Goal: Task Accomplishment & Management: Use online tool/utility

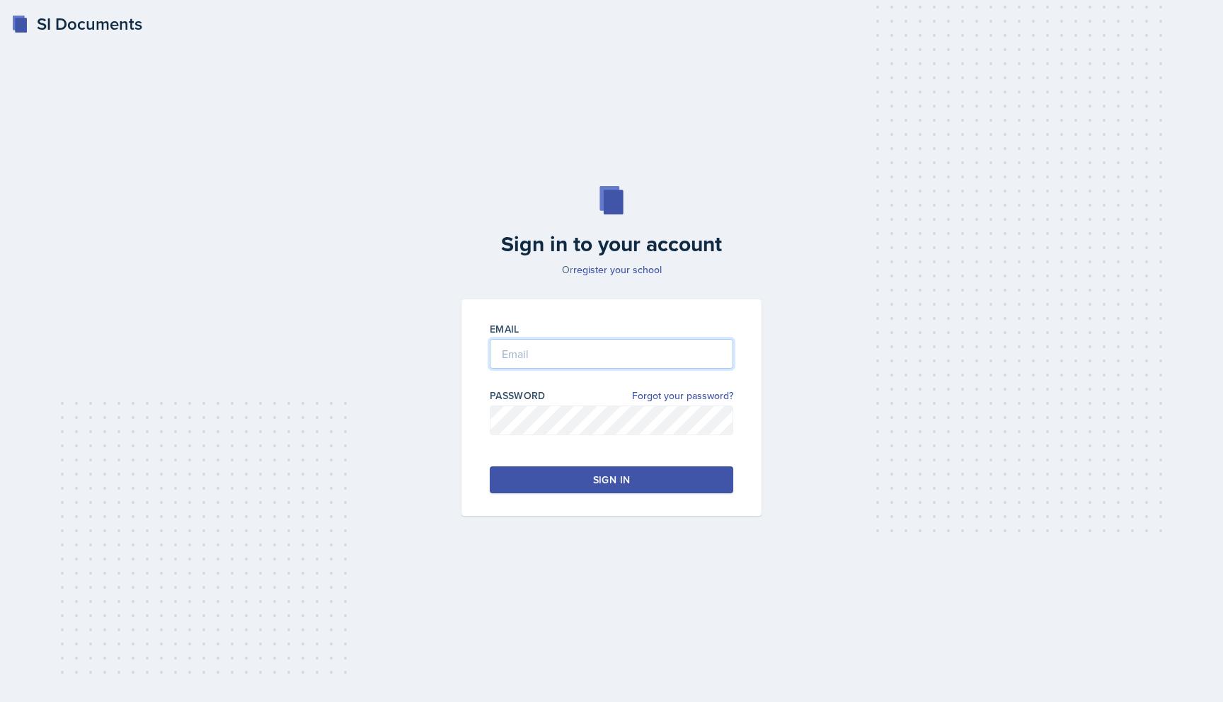
type input "[EMAIL_ADDRESS][DOMAIN_NAME]"
click at [613, 485] on div "Sign in" at bounding box center [611, 480] width 37 height 14
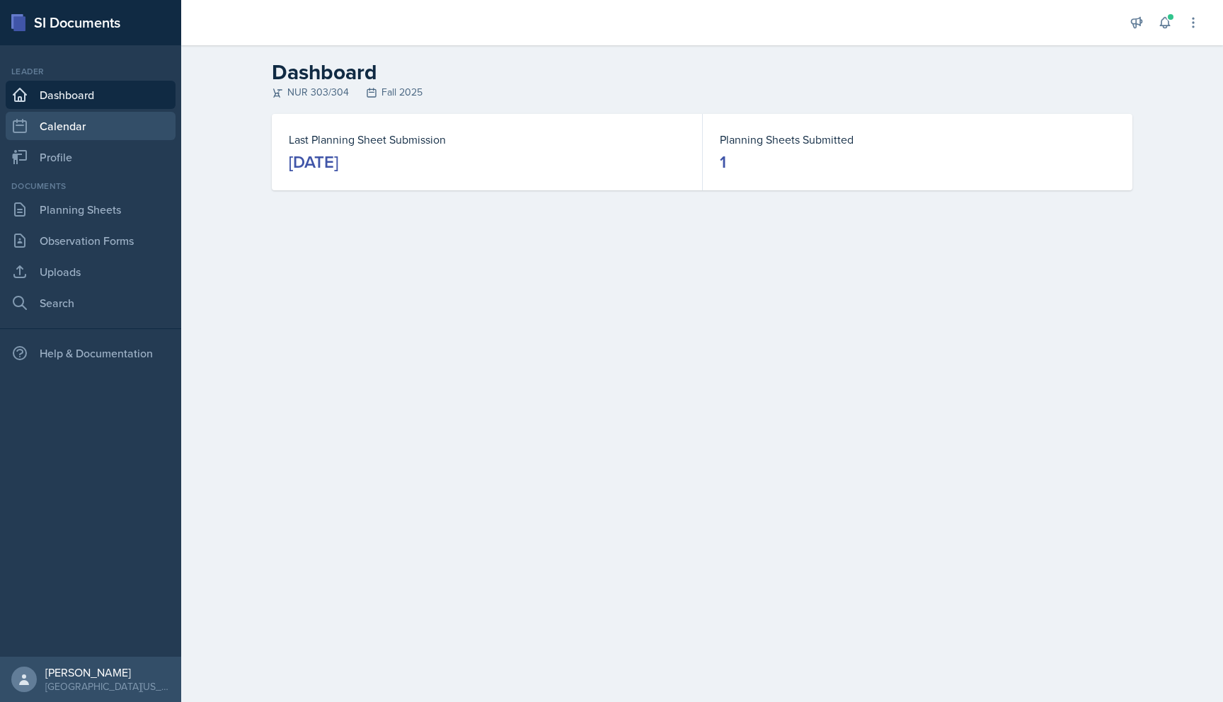
click at [73, 132] on link "Calendar" at bounding box center [91, 126] width 170 height 28
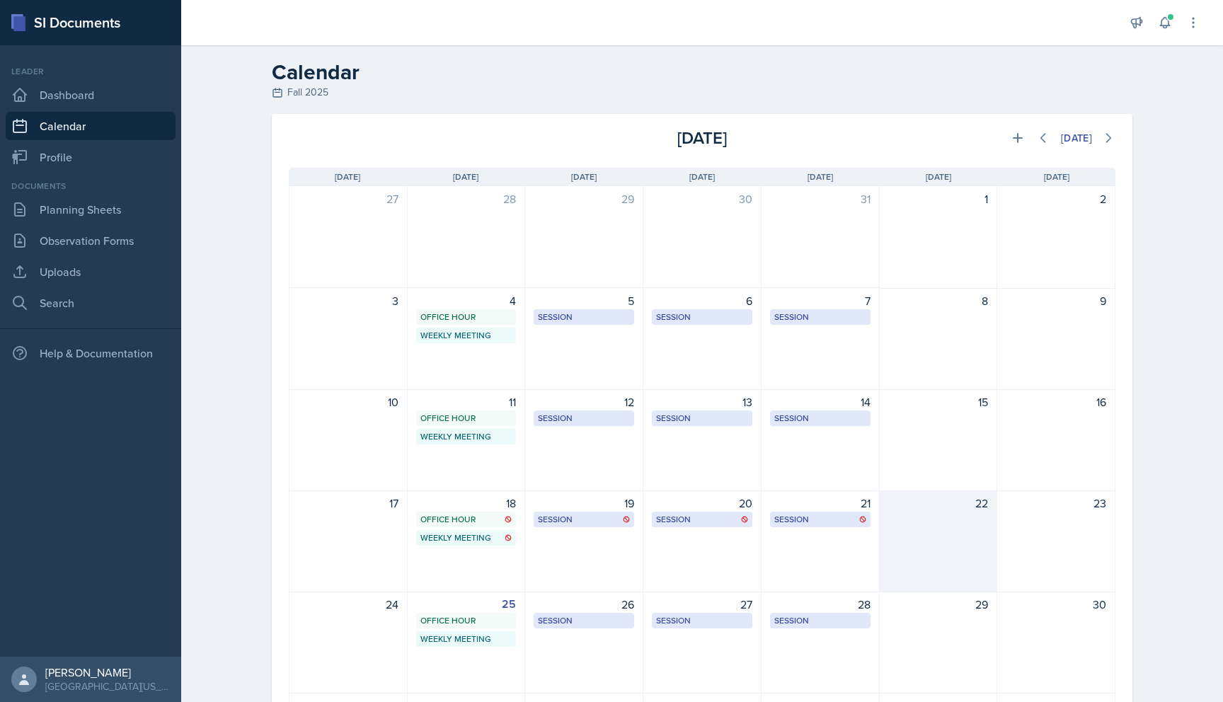
scroll to position [144, 0]
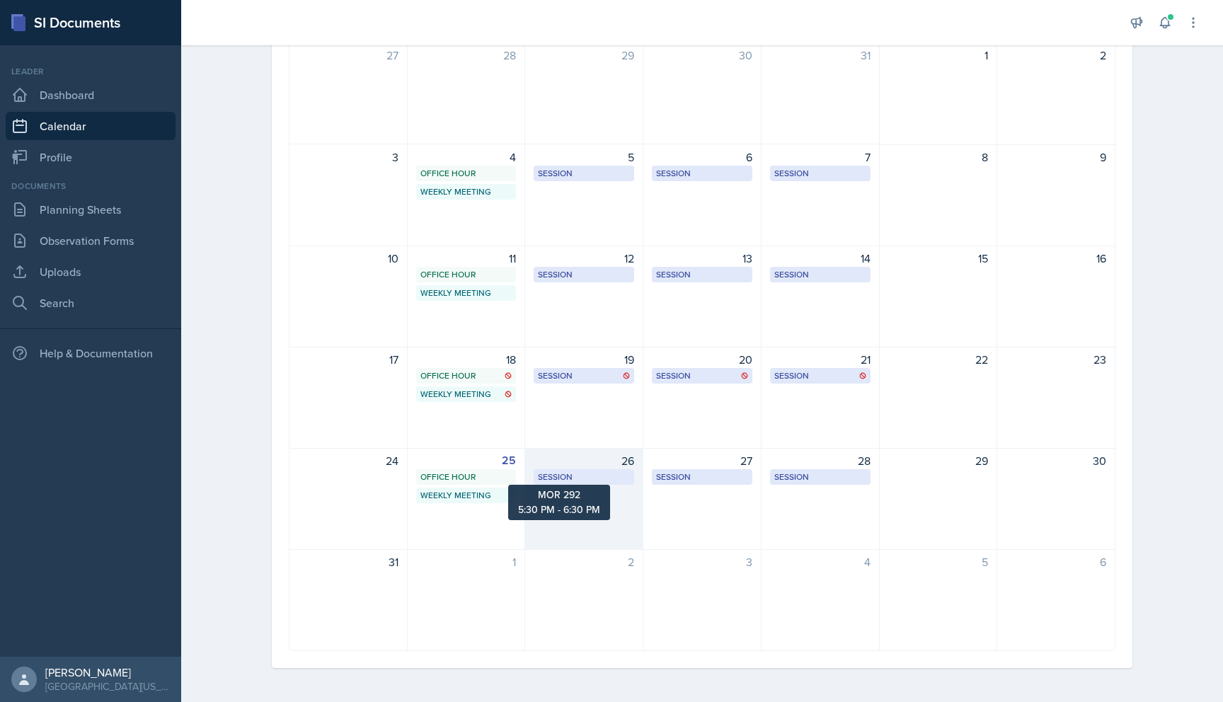
click at [554, 478] on div "Session" at bounding box center [584, 477] width 92 height 13
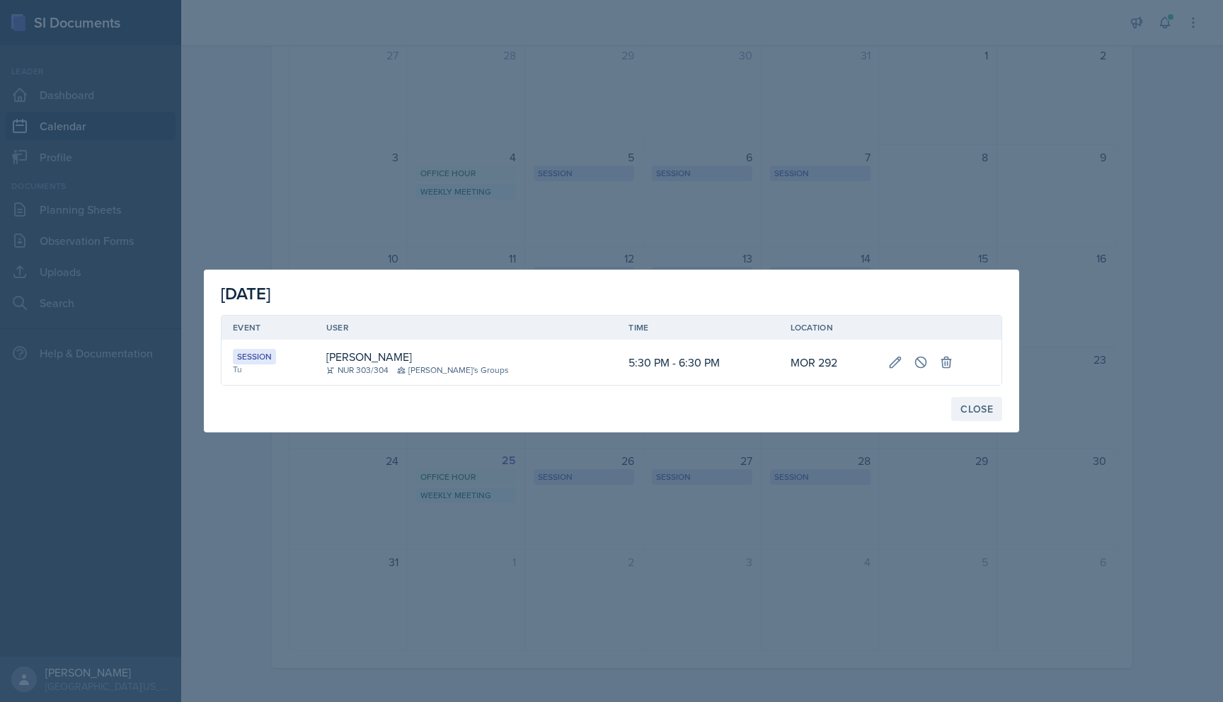
click at [984, 418] on button "Close" at bounding box center [976, 409] width 51 height 24
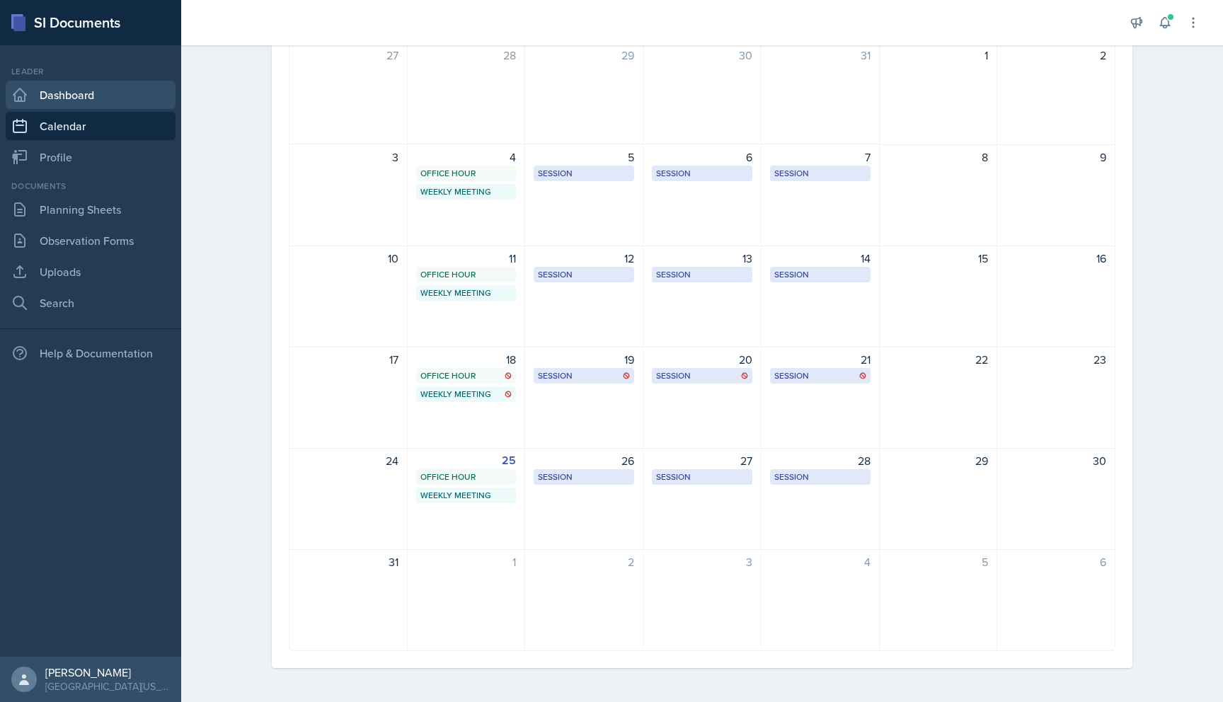
click at [124, 87] on link "Dashboard" at bounding box center [91, 95] width 170 height 28
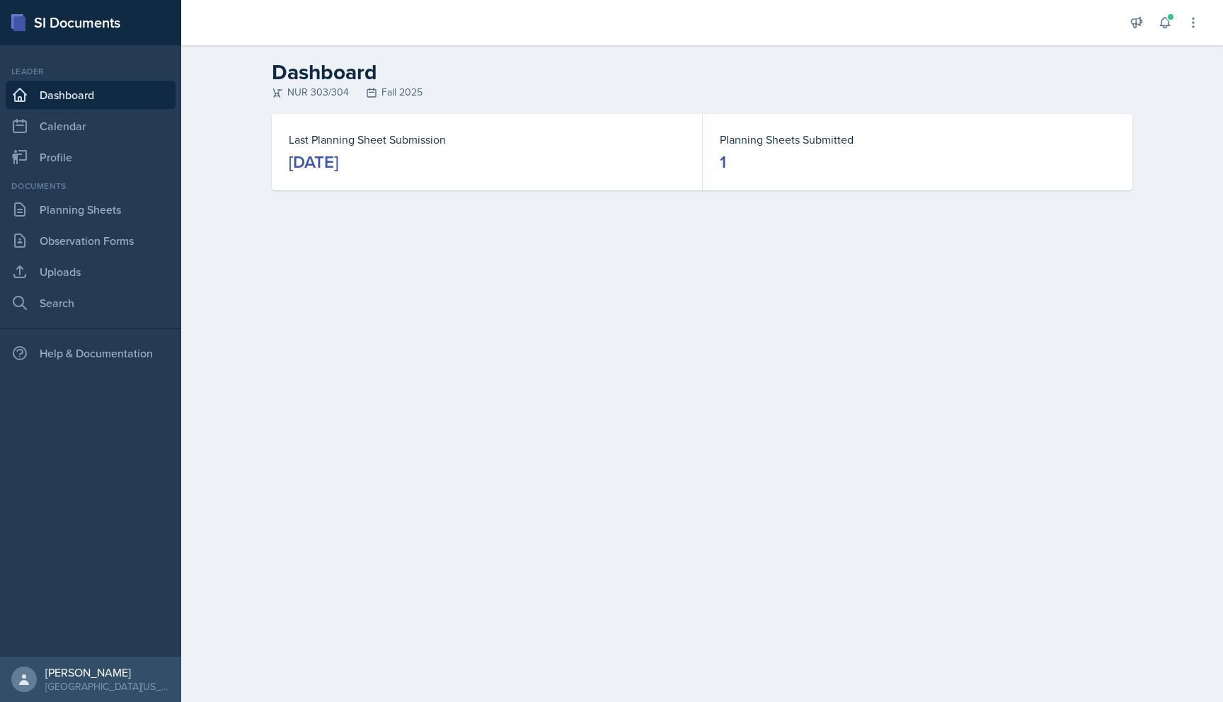
click at [330, 165] on div "[DATE]" at bounding box center [314, 162] width 50 height 23
click at [343, 74] on h2 "Dashboard" at bounding box center [702, 71] width 861 height 25
click at [1166, 16] on span at bounding box center [1170, 17] width 8 height 8
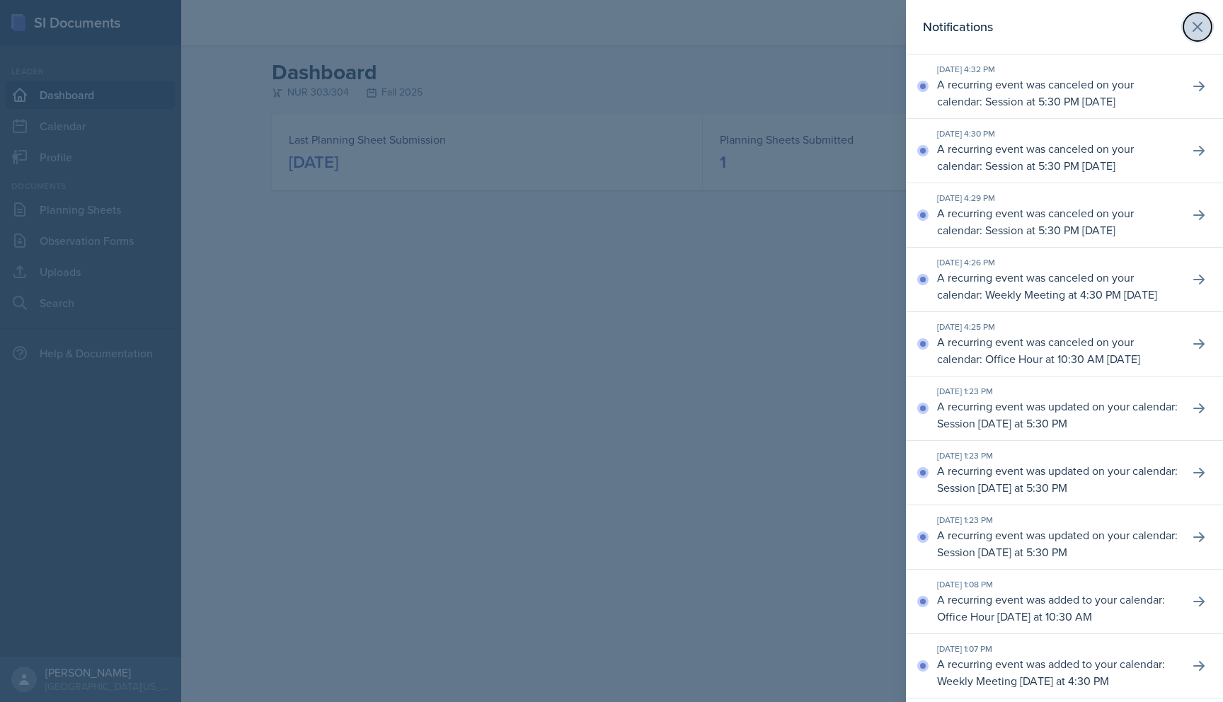
click at [1200, 26] on icon at bounding box center [1197, 26] width 17 height 17
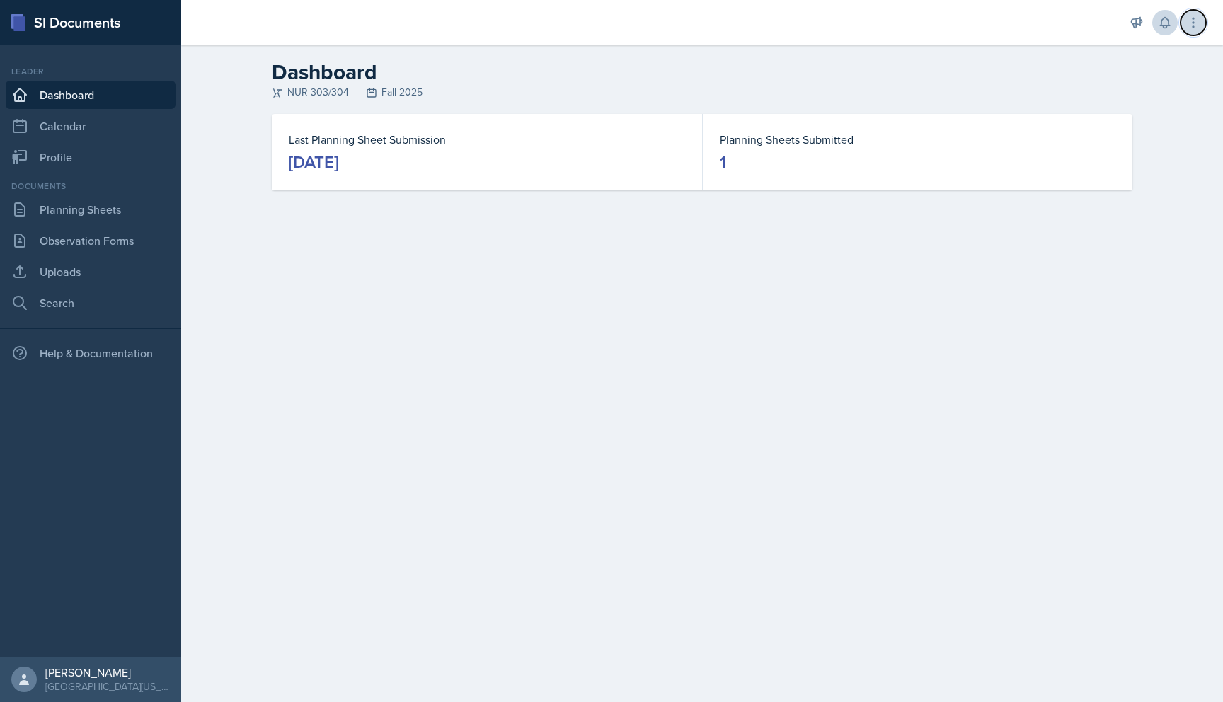
click at [1200, 26] on icon at bounding box center [1193, 23] width 14 height 14
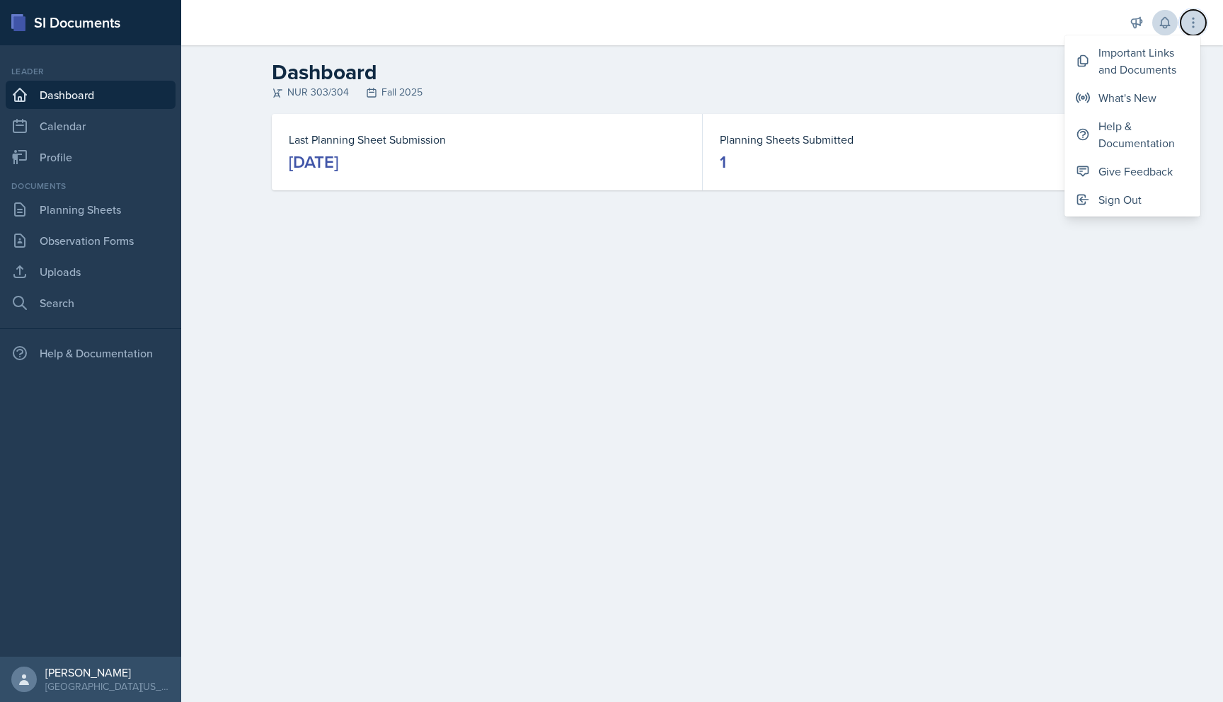
click at [1192, 21] on icon at bounding box center [1193, 23] width 14 height 14
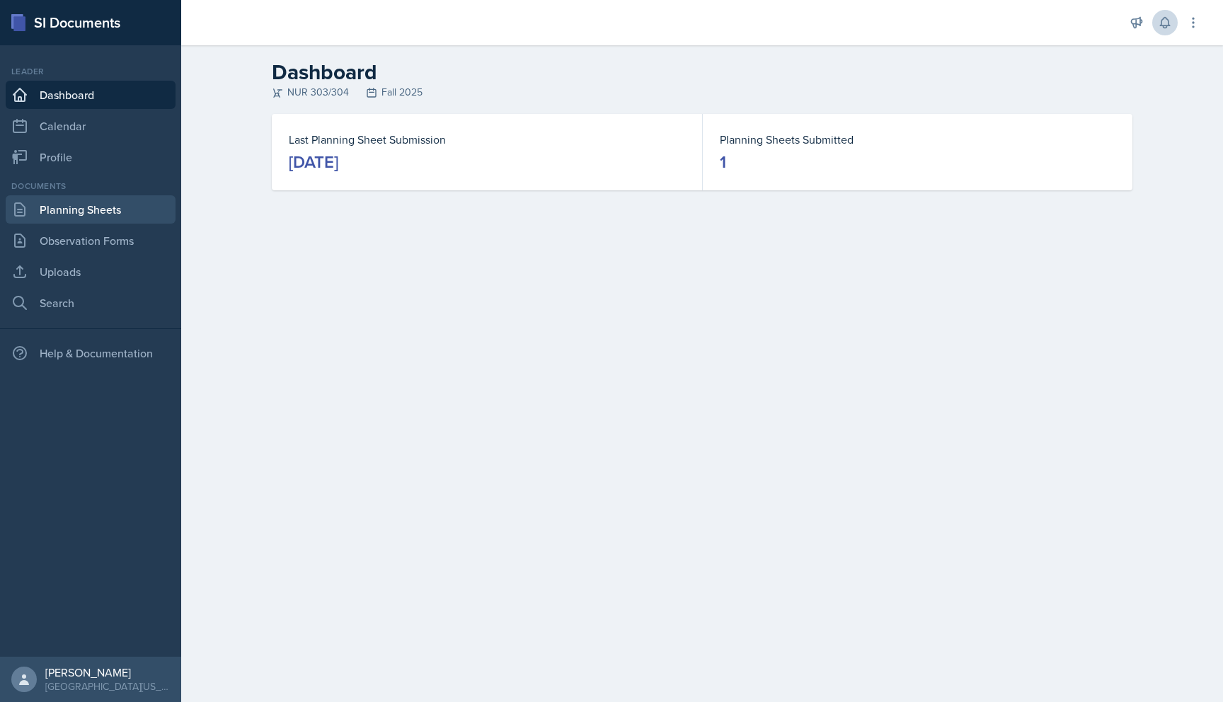
click at [106, 200] on link "Planning Sheets" at bounding box center [91, 209] width 170 height 28
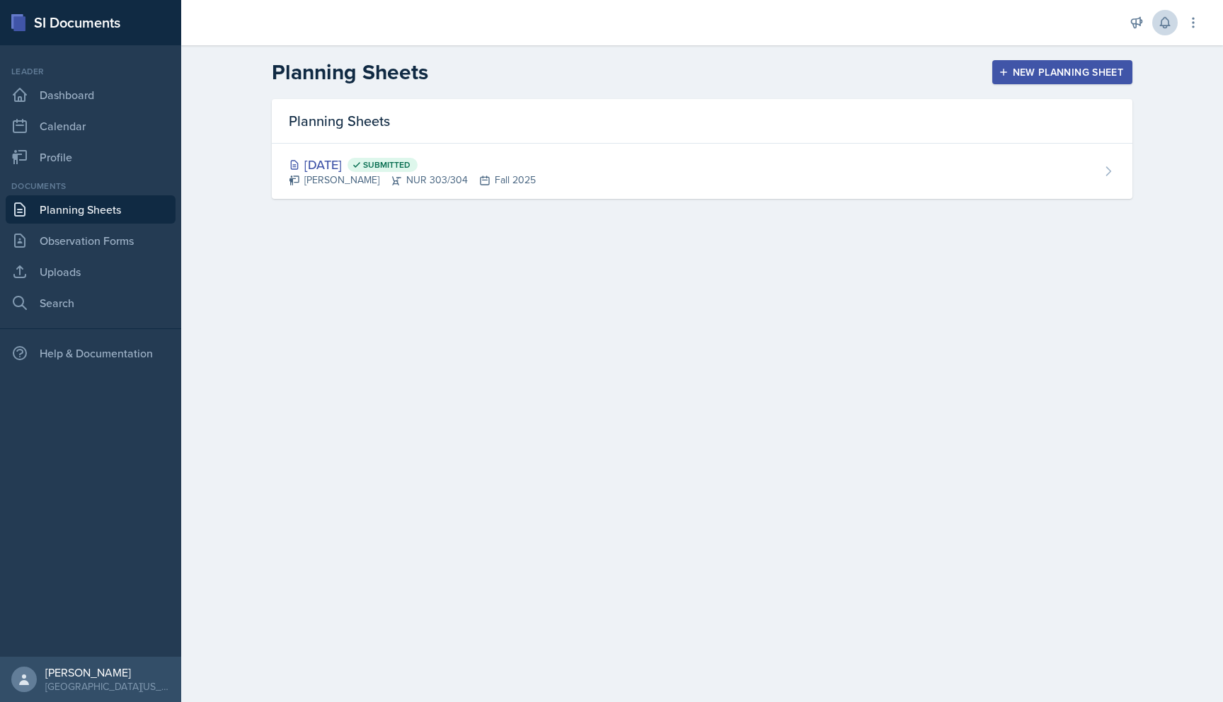
click at [1077, 73] on div "New Planning Sheet" at bounding box center [1062, 72] width 122 height 11
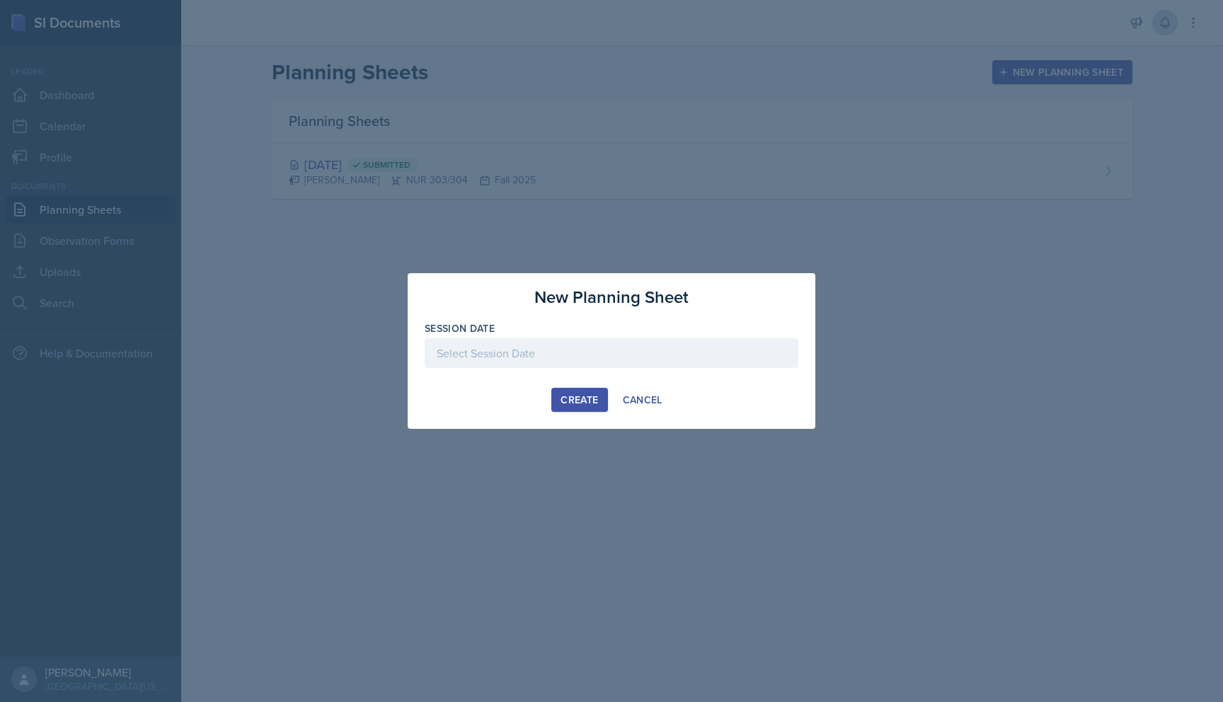
click at [614, 357] on div at bounding box center [612, 353] width 374 height 30
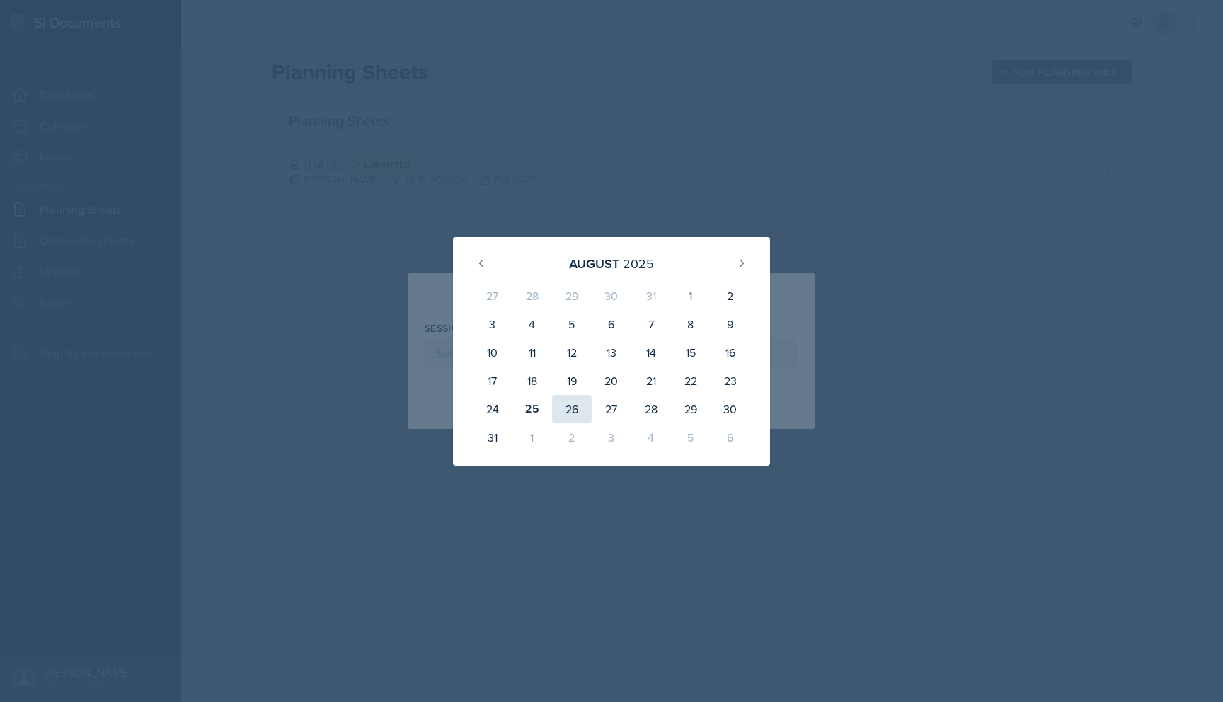
click at [565, 408] on div "26" at bounding box center [572, 409] width 40 height 28
type input "[DATE]"
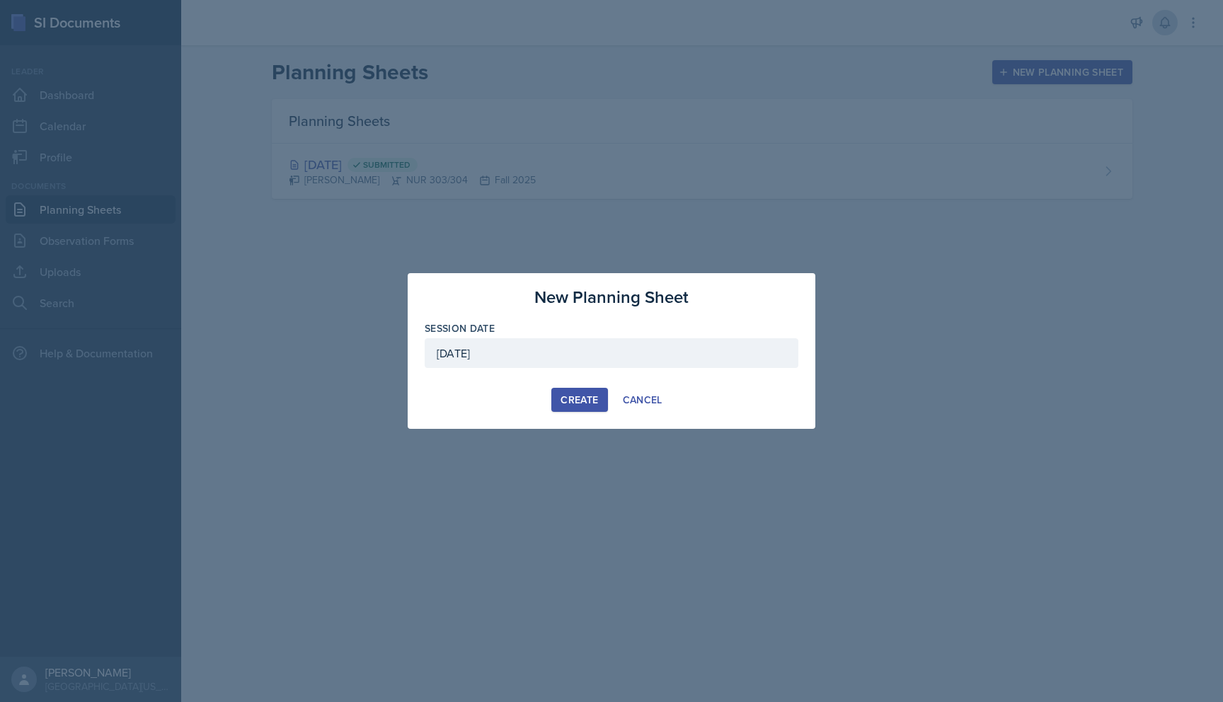
click at [585, 398] on div "Create" at bounding box center [580, 399] width 38 height 11
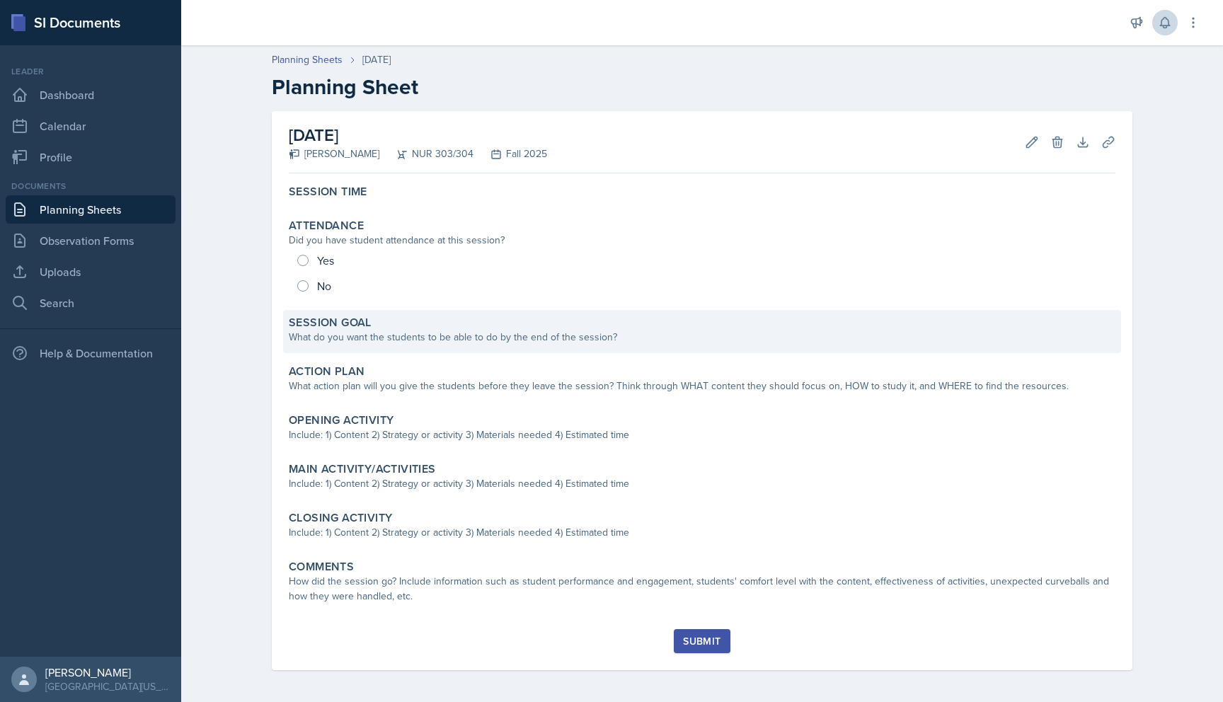
click at [466, 329] on div "Session Goal" at bounding box center [702, 323] width 827 height 14
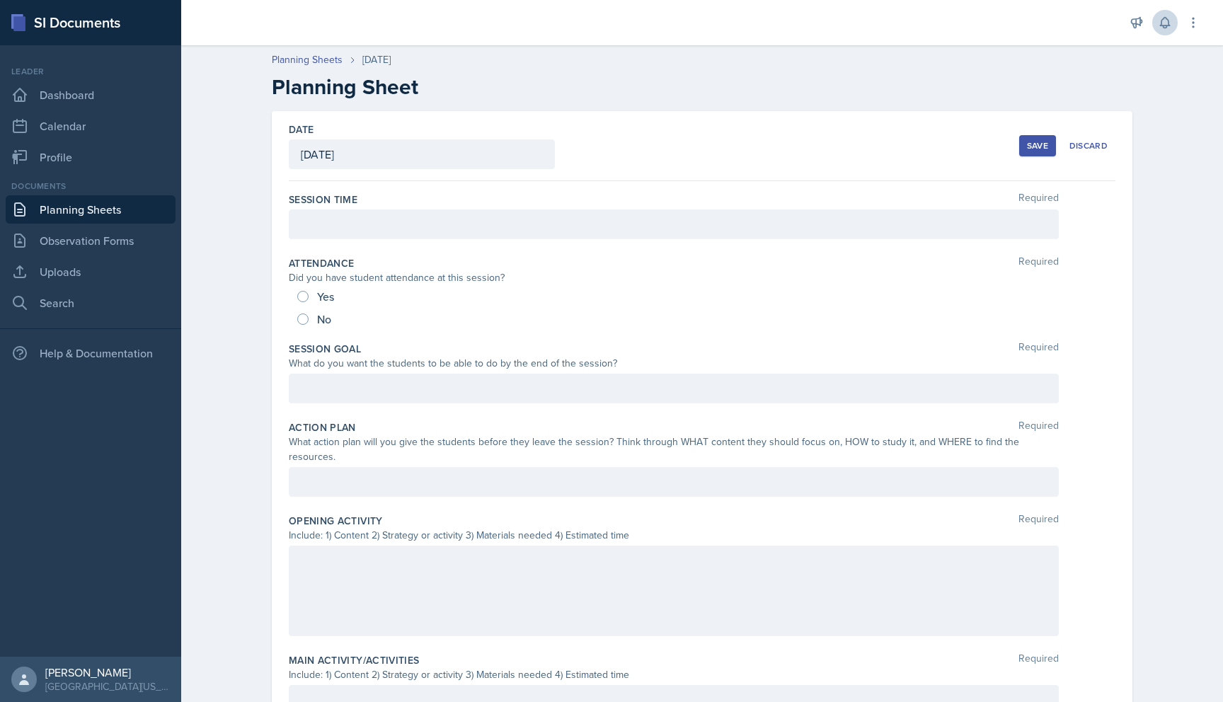
click at [669, 225] on div at bounding box center [674, 224] width 770 height 30
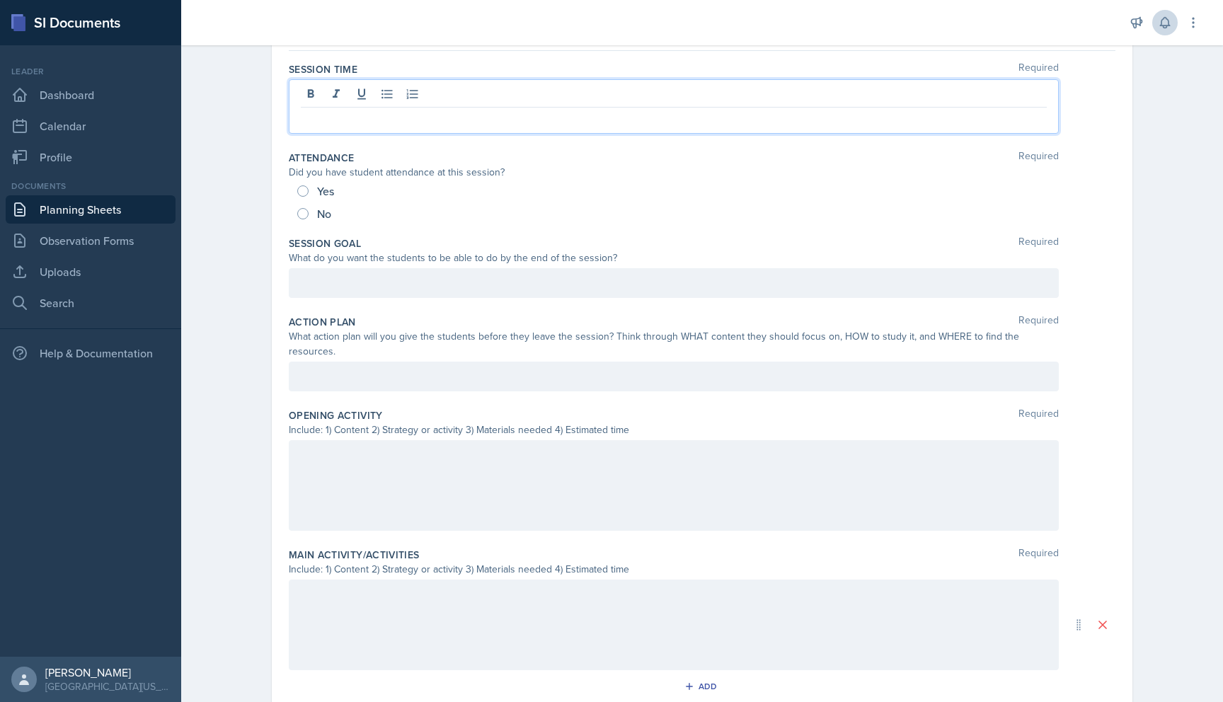
scroll to position [130, 0]
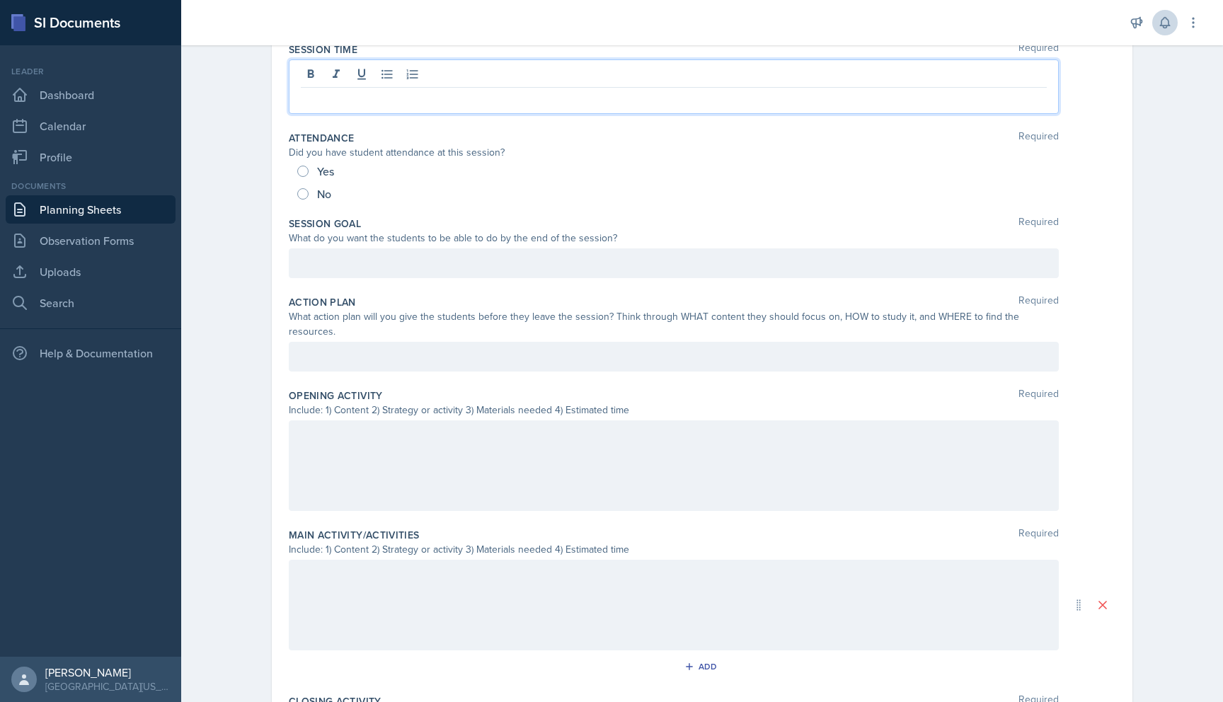
click at [601, 272] on p at bounding box center [674, 263] width 746 height 17
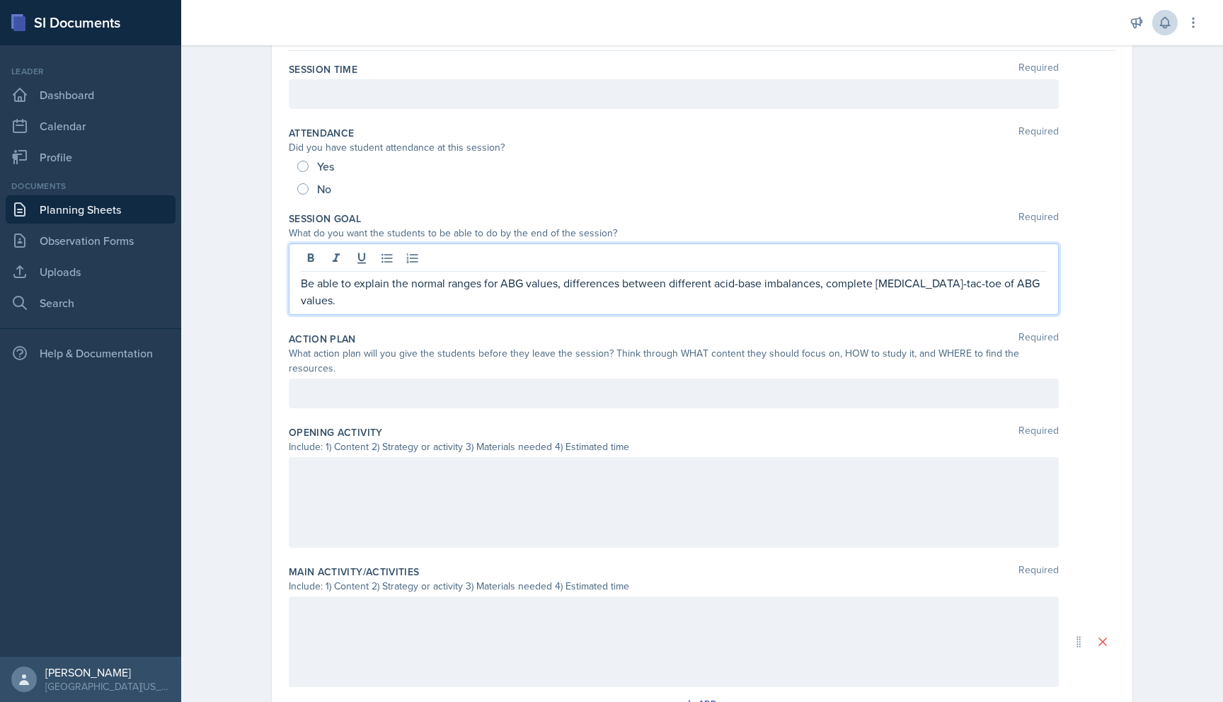
click at [392, 283] on p "Be able to explain the normal ranges for ABG values, differences between differ…" at bounding box center [674, 292] width 746 height 34
click at [803, 285] on p "Be able to explain and demonstrate the normal ranges for ABG values, difference…" at bounding box center [674, 292] width 746 height 34
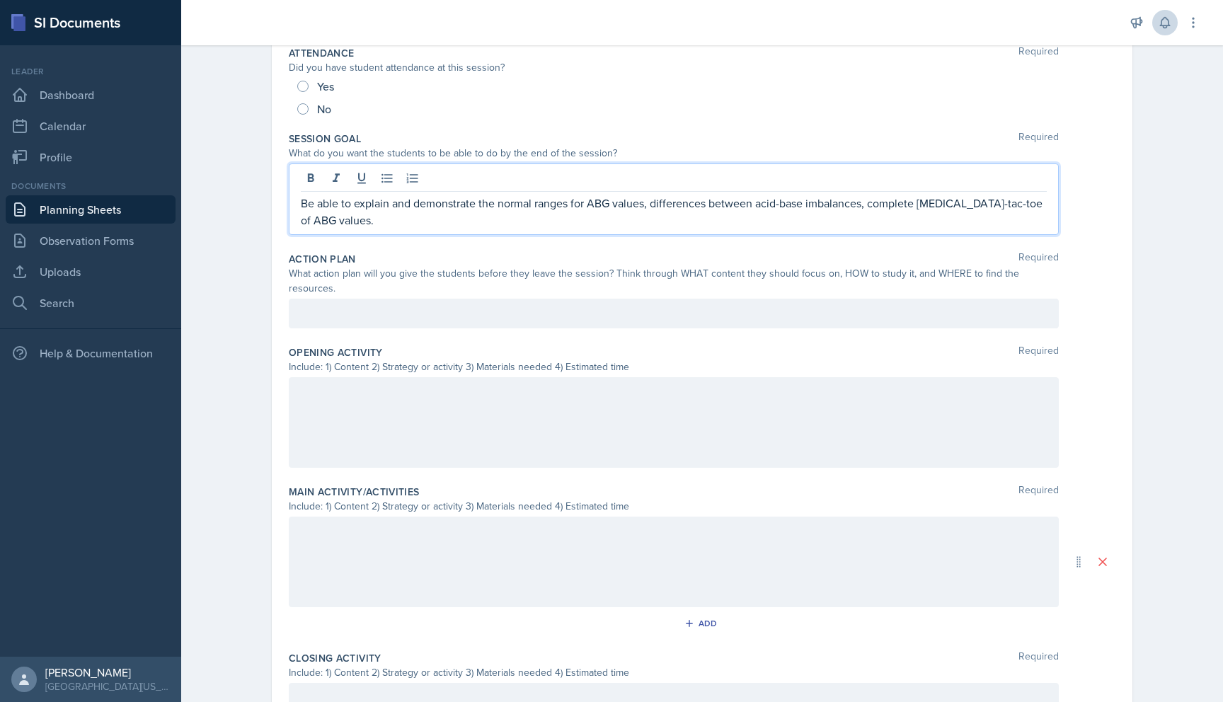
scroll to position [206, 0]
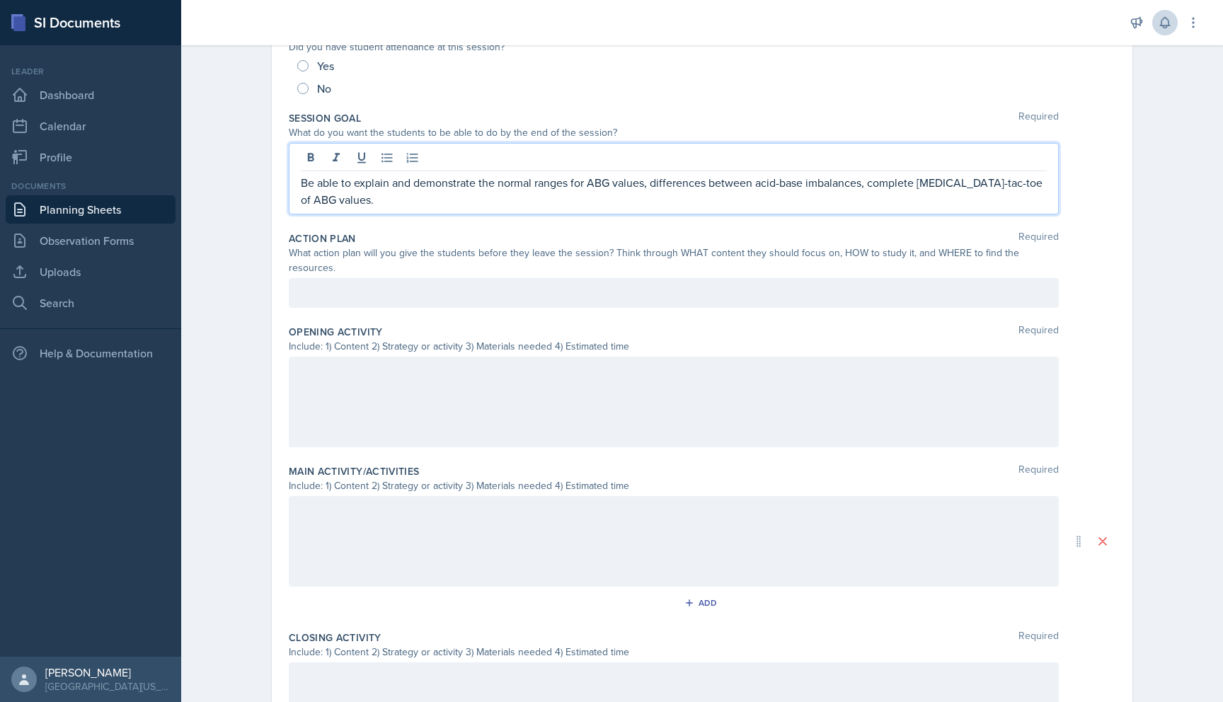
click at [662, 289] on p at bounding box center [674, 293] width 746 height 17
